Goal: Transaction & Acquisition: Purchase product/service

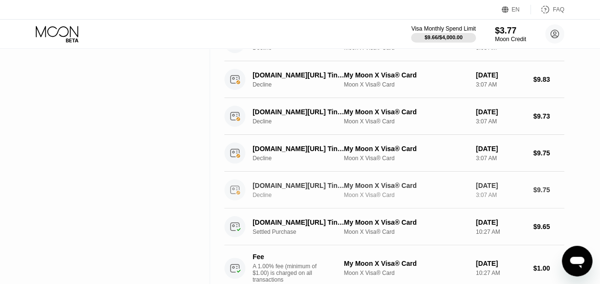
scroll to position [287, 0]
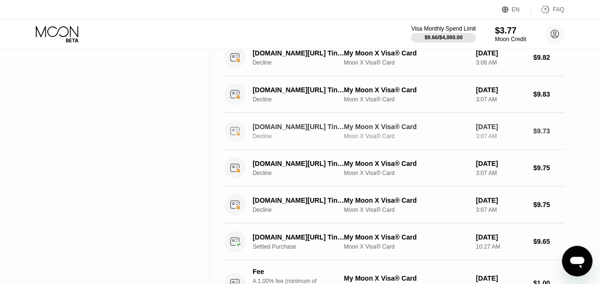
click at [298, 137] on div "Decline" at bounding box center [303, 136] width 101 height 7
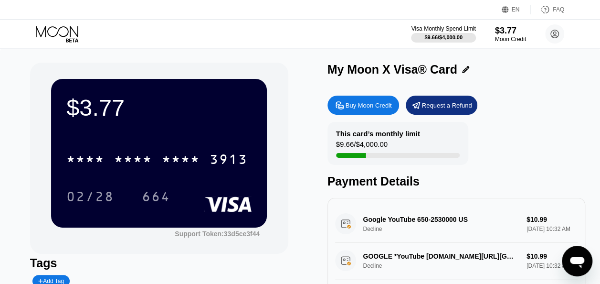
click at [371, 115] on div "Buy Moon Credit" at bounding box center [364, 105] width 72 height 19
type input "0"
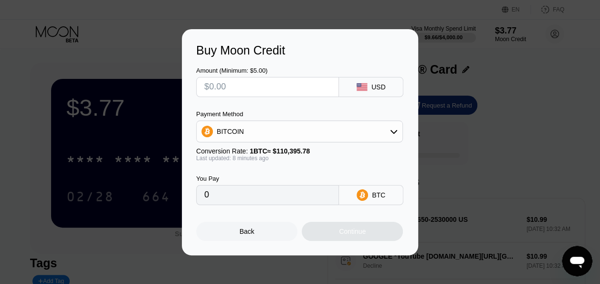
click at [301, 87] on input "text" at bounding box center [267, 86] width 127 height 19
click at [242, 235] on div "Back" at bounding box center [247, 231] width 15 height 8
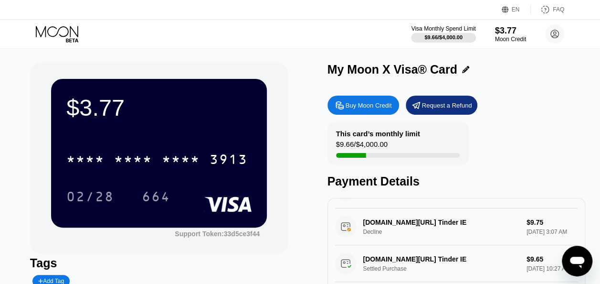
scroll to position [382, 0]
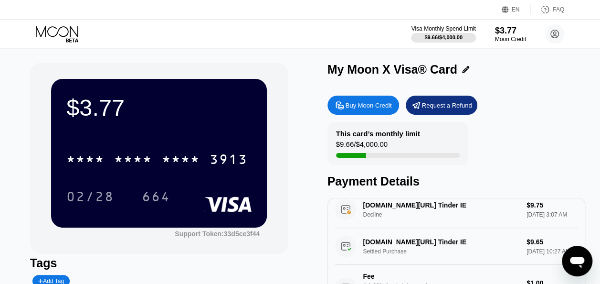
click at [83, 111] on div "$3.77" at bounding box center [158, 107] width 185 height 27
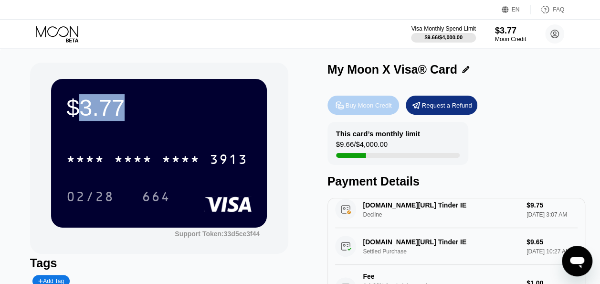
click at [379, 101] on div "Buy Moon Credit" at bounding box center [364, 105] width 72 height 19
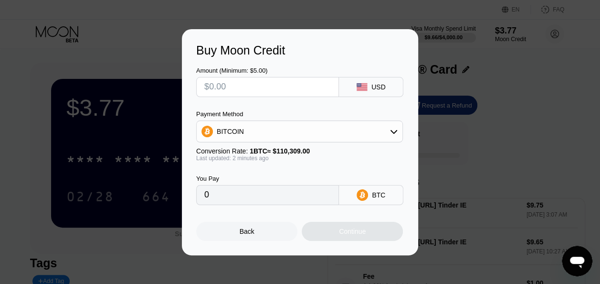
click at [272, 84] on input "text" at bounding box center [267, 86] width 127 height 19
type input "$1"
type input "0.00000907"
type input "$12"
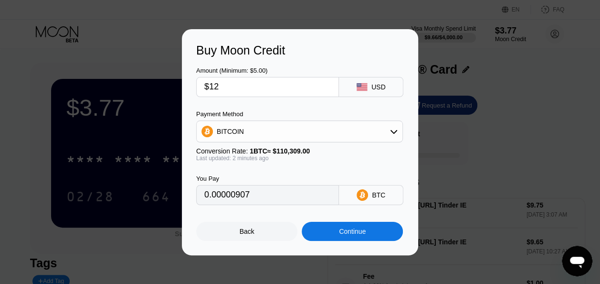
type input "0.00010879"
type input "$12"
click at [276, 132] on div "BITCOIN" at bounding box center [300, 131] width 206 height 19
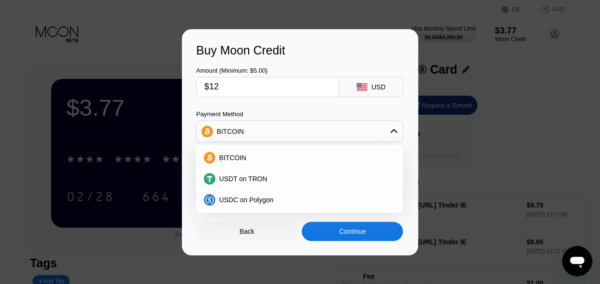
click at [276, 132] on div "BITCOIN" at bounding box center [300, 131] width 206 height 19
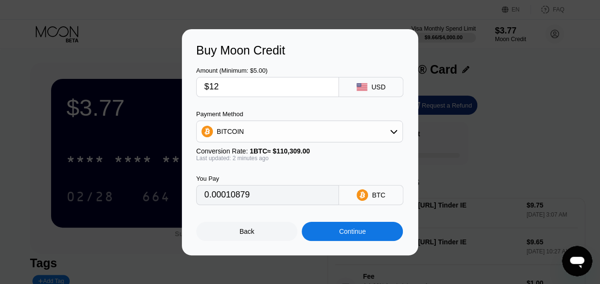
click at [334, 233] on div "Continue" at bounding box center [352, 231] width 101 height 19
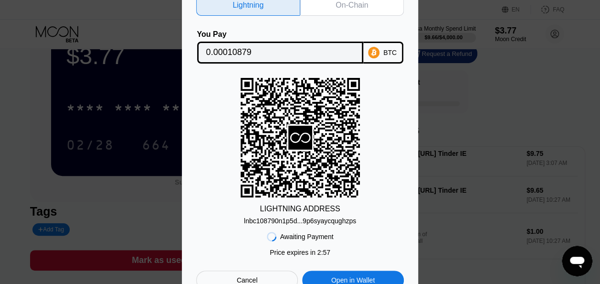
scroll to position [0, 0]
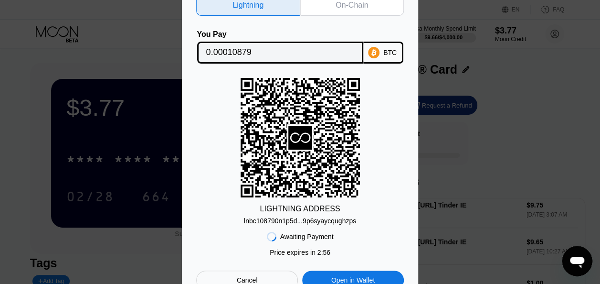
click at [316, 220] on div "lnbc108790n1p5d...9p6syaycqughzps" at bounding box center [300, 221] width 112 height 8
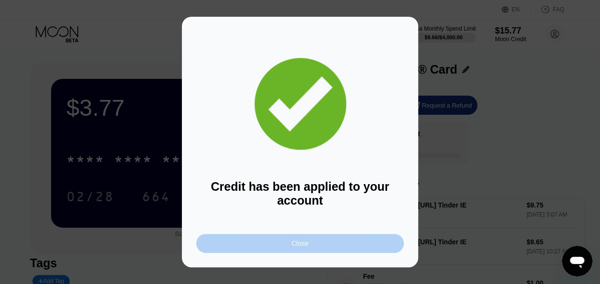
click at [343, 245] on div "Close" at bounding box center [300, 243] width 208 height 19
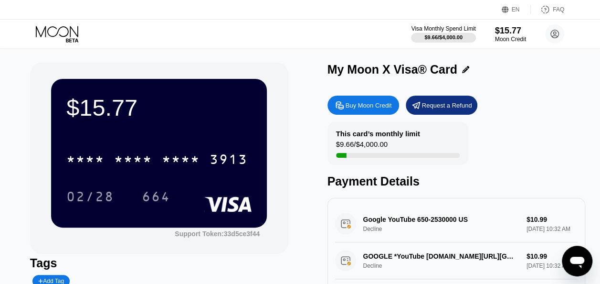
scroll to position [48, 0]
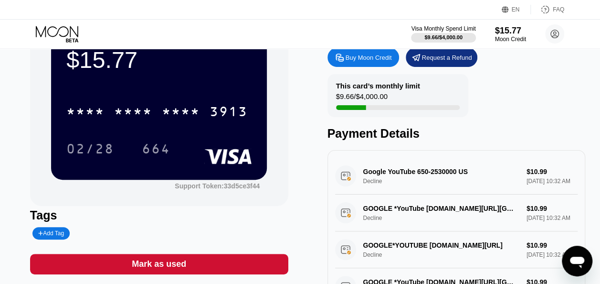
click at [416, 184] on div "Google YouTube 650-2530000 US Decline $10.99 [DATE] 10:32 AM" at bounding box center [456, 176] width 243 height 37
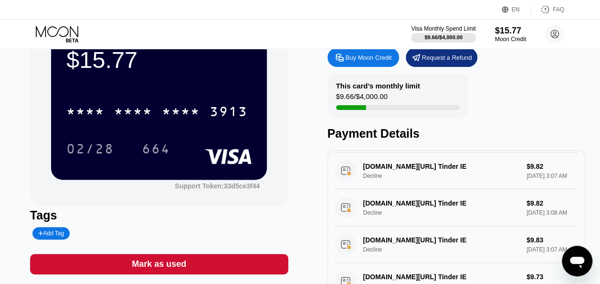
scroll to position [191, 0]
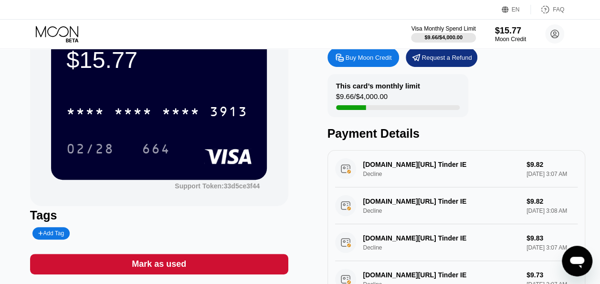
click at [399, 187] on div "gotinder.com/help Tinder IE Decline $9.82 Sep 14, 2025 3:07 AM" at bounding box center [456, 168] width 243 height 37
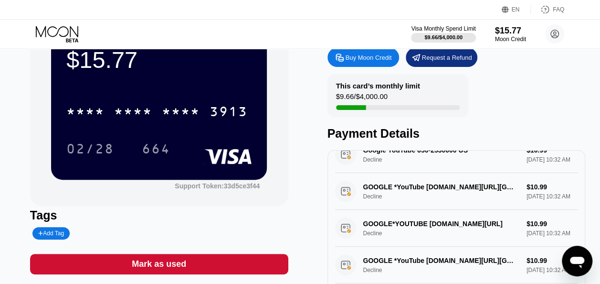
scroll to position [0, 0]
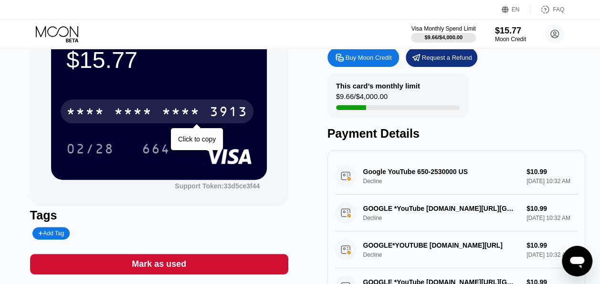
click at [151, 118] on div "* * * *" at bounding box center [133, 112] width 38 height 15
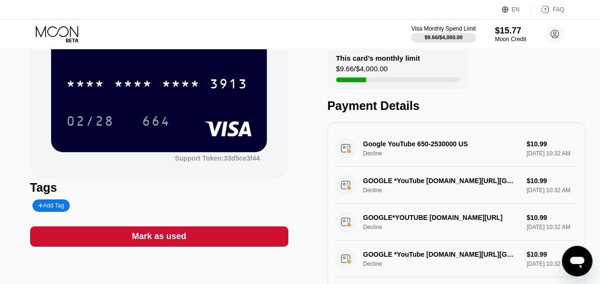
scroll to position [96, 0]
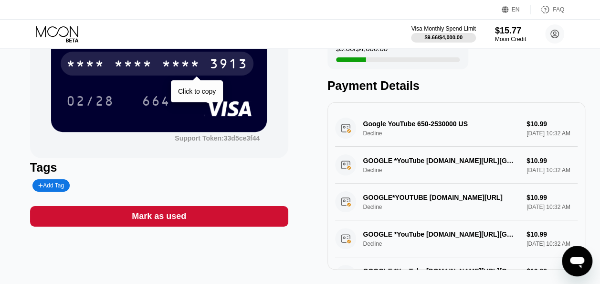
click at [170, 58] on div "* * * * * * * * * * * * 3913" at bounding box center [157, 64] width 193 height 24
